Goal: Information Seeking & Learning: Learn about a topic

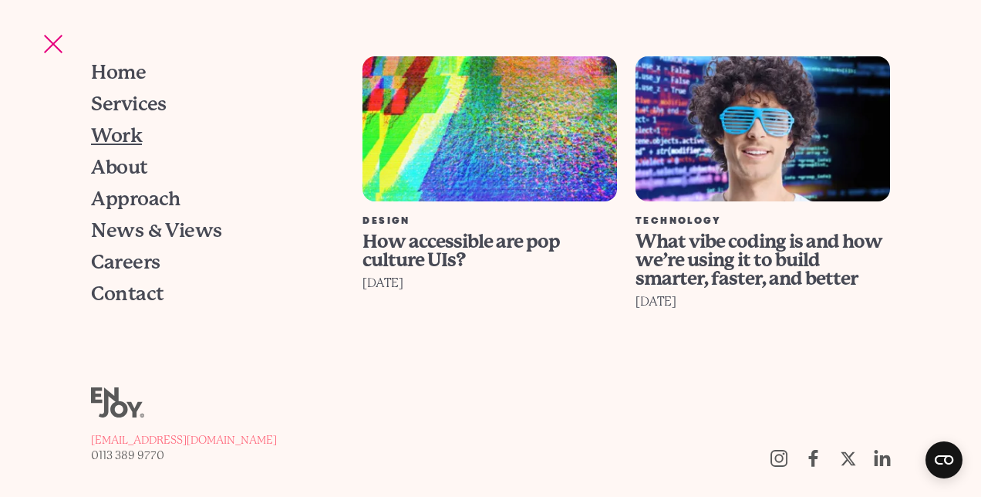
click at [117, 132] on span "Work" at bounding box center [116, 135] width 51 height 19
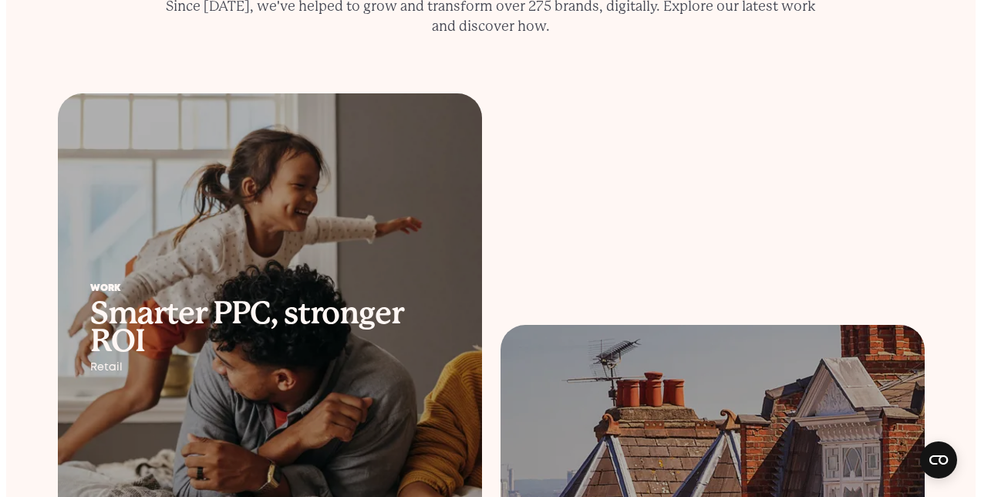
scroll to position [8, 0]
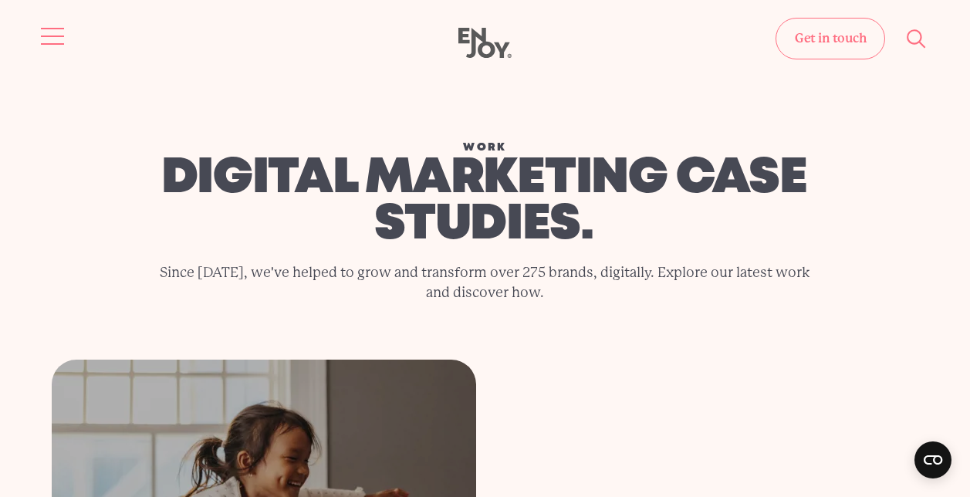
click at [45, 38] on button "Site navigation" at bounding box center [53, 36] width 32 height 32
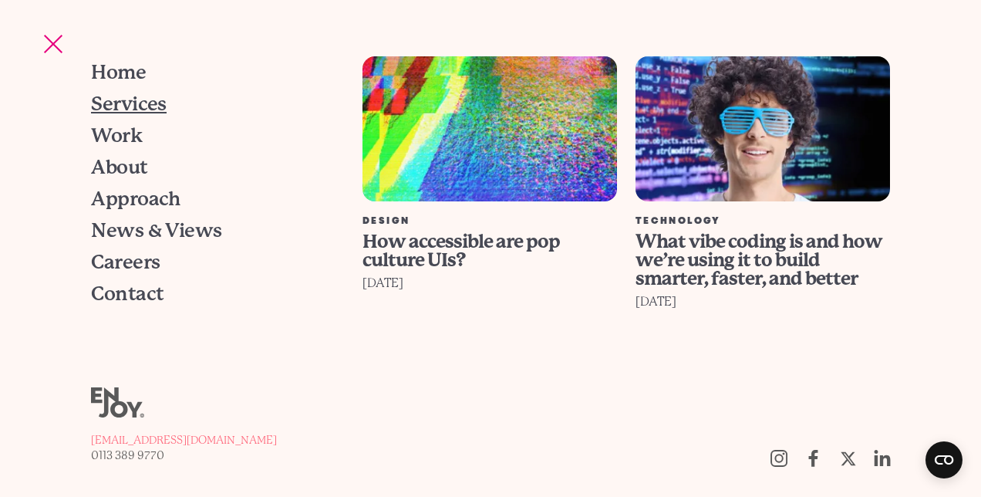
click at [120, 103] on span "Services" at bounding box center [129, 103] width 76 height 19
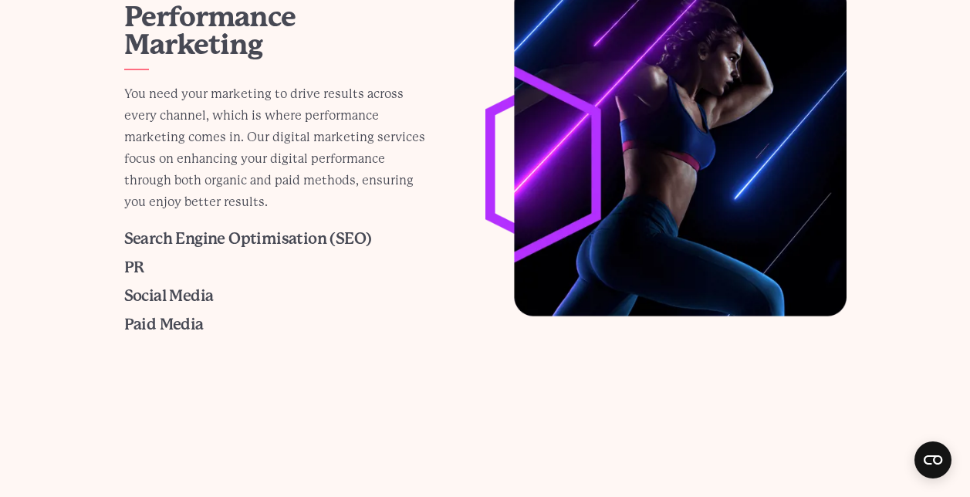
scroll to position [1387, 0]
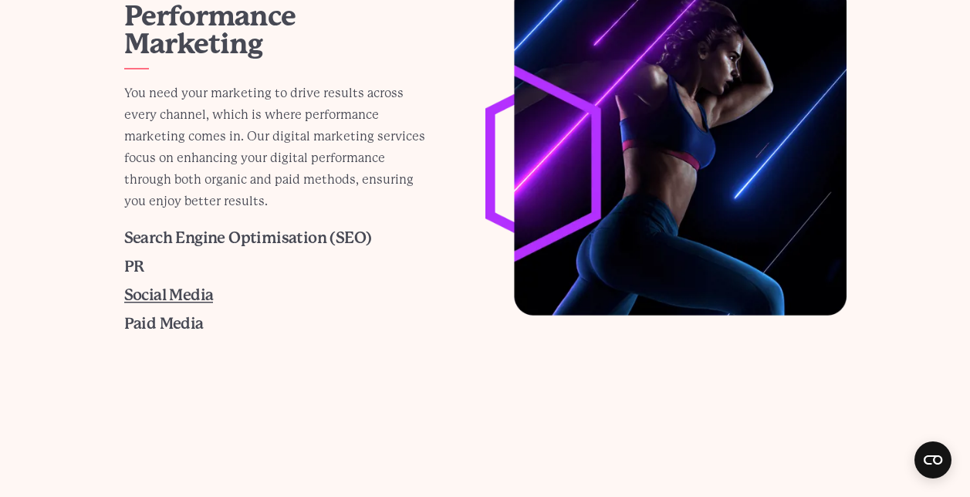
click at [195, 296] on span "Social Media" at bounding box center [169, 295] width 90 height 18
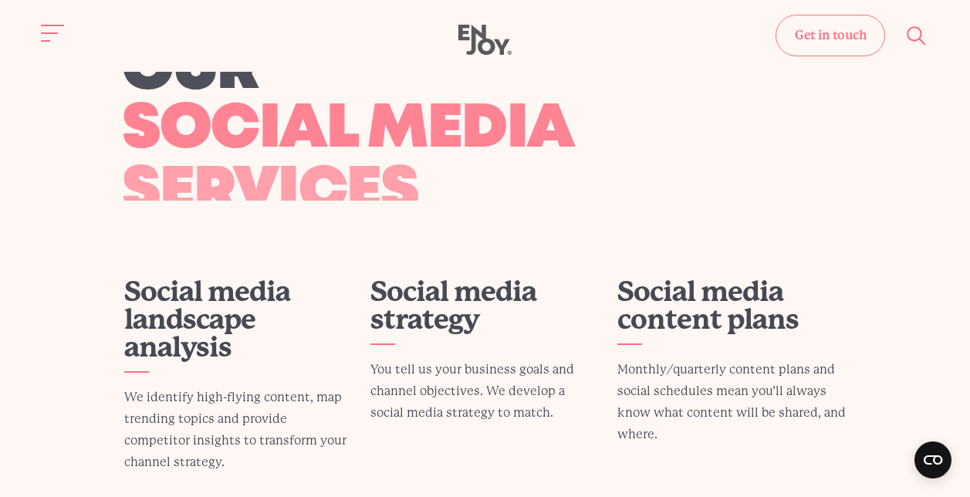
scroll to position [1769, 0]
